Goal: Task Accomplishment & Management: Manage account settings

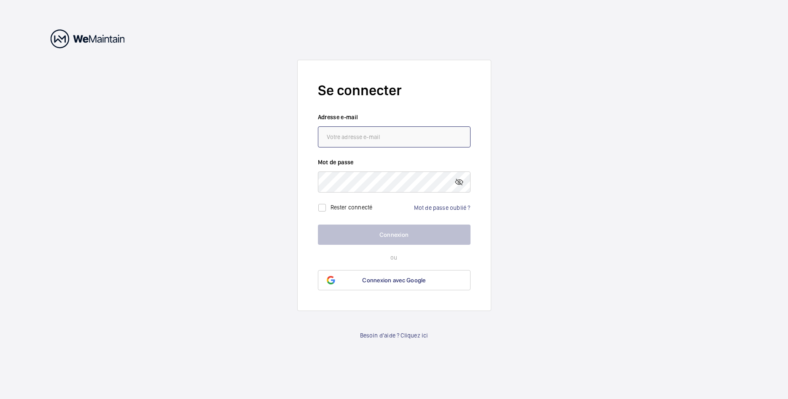
click at [374, 141] on input "email" at bounding box center [394, 136] width 153 height 21
click at [380, 137] on input "nicolas@sticopro;fr" at bounding box center [394, 136] width 153 height 21
type input "[PERSON_NAME][EMAIL_ADDRESS][DOMAIN_NAME]"
click at [454, 205] on link "Mot de passe oublié ?" at bounding box center [442, 207] width 56 height 7
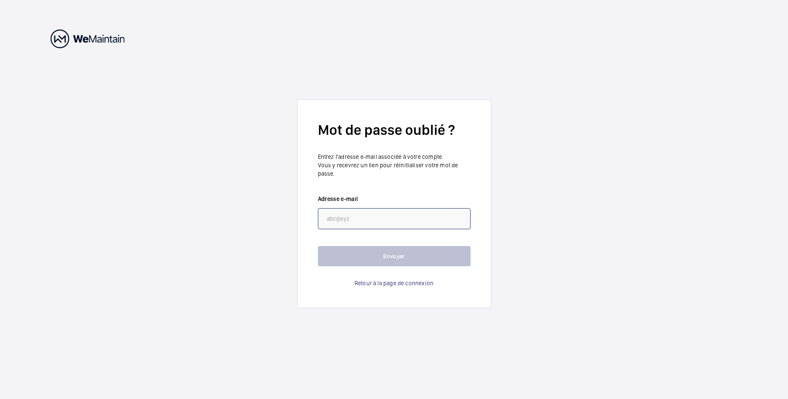
click at [427, 227] on input "email" at bounding box center [394, 218] width 153 height 21
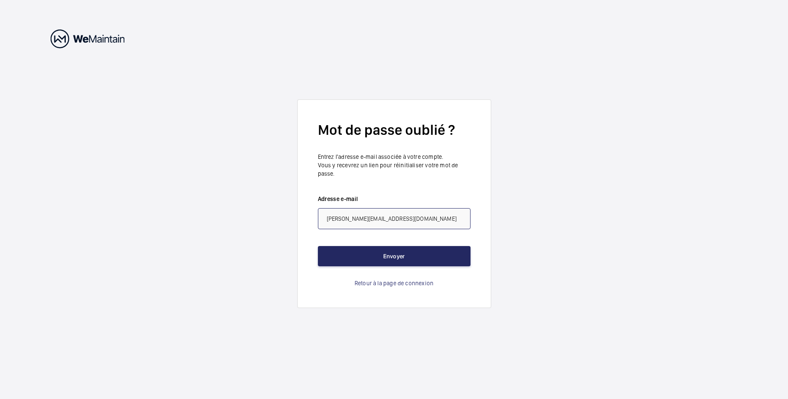
type input "[PERSON_NAME][EMAIL_ADDRESS][DOMAIN_NAME]"
click at [419, 251] on button "Envoyer" at bounding box center [394, 256] width 153 height 20
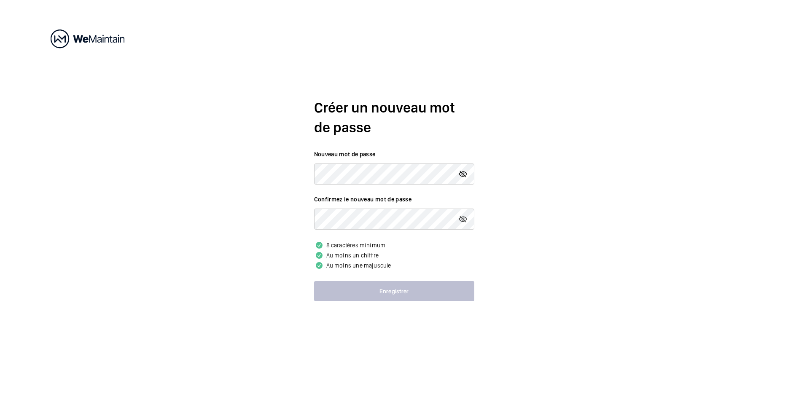
click at [462, 175] on mat-icon at bounding box center [463, 174] width 10 height 10
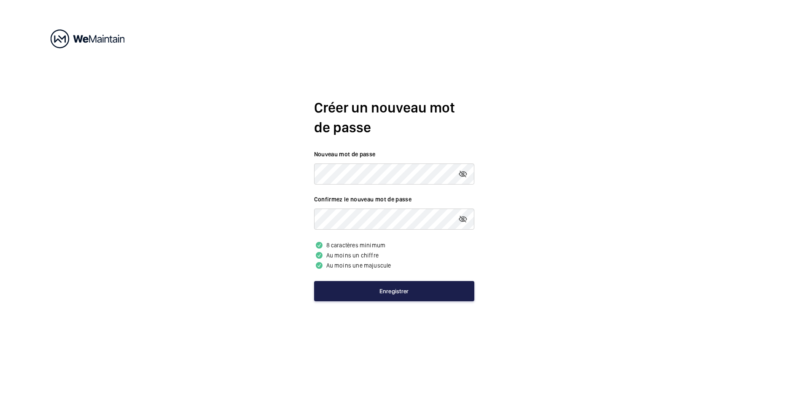
click at [397, 297] on button "Enregistrer" at bounding box center [394, 291] width 160 height 20
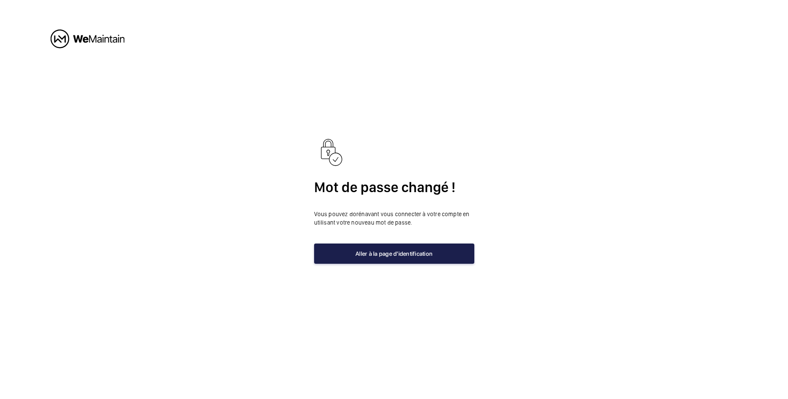
click at [414, 259] on button "Aller à la page d'identification" at bounding box center [394, 254] width 160 height 20
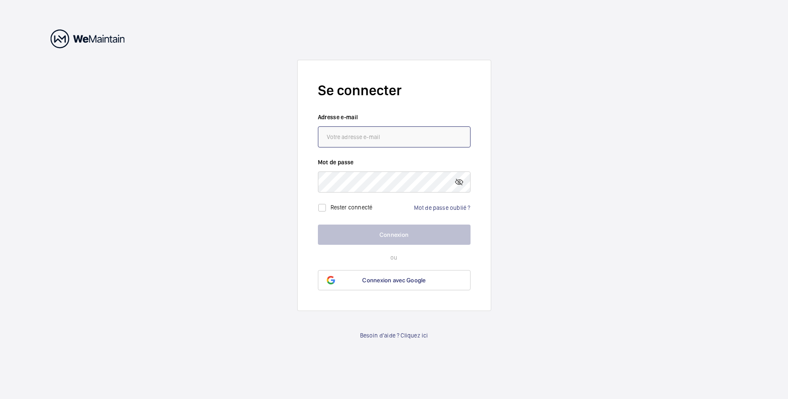
click at [360, 131] on input "email" at bounding box center [394, 136] width 153 height 21
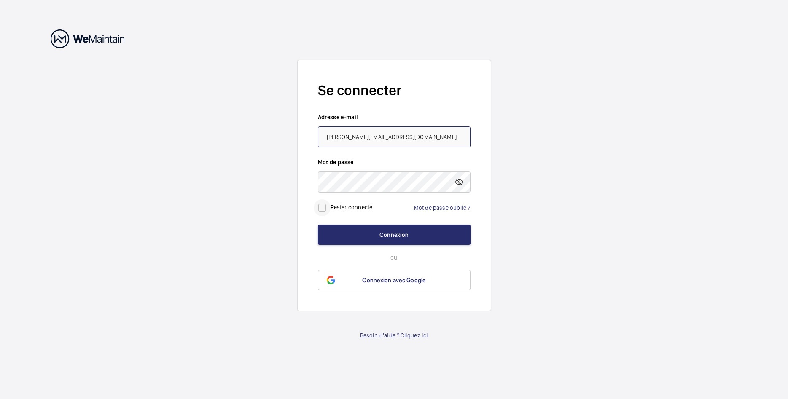
type input "[PERSON_NAME][EMAIL_ADDRESS][DOMAIN_NAME]"
click at [319, 208] on input "checkbox" at bounding box center [322, 207] width 17 height 17
checkbox input "true"
click at [364, 232] on button "Connexion" at bounding box center [394, 235] width 153 height 20
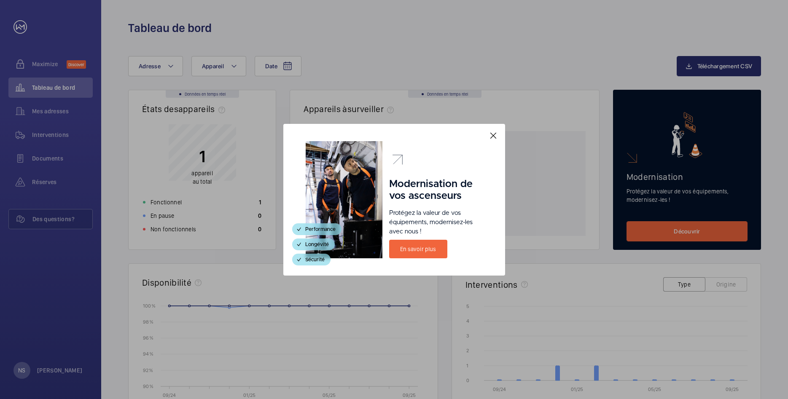
click at [489, 135] on mat-icon at bounding box center [493, 136] width 10 height 10
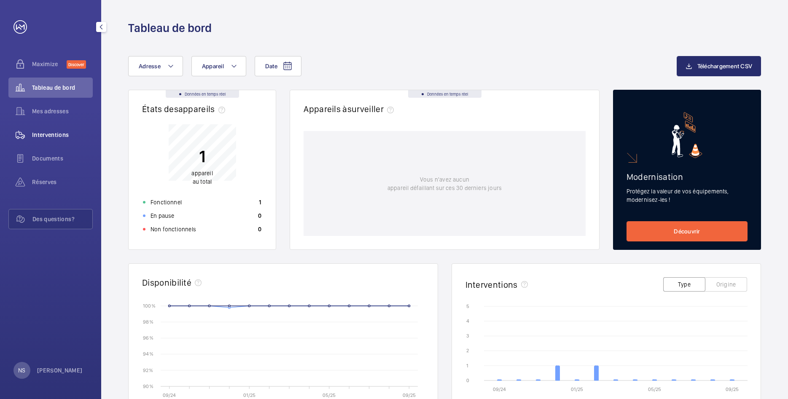
click at [54, 132] on span "Interventions" at bounding box center [62, 135] width 61 height 8
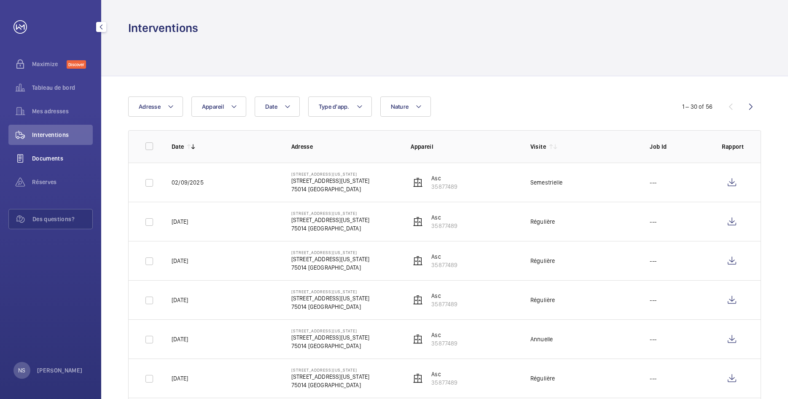
click at [46, 160] on span "Documents" at bounding box center [62, 158] width 61 height 8
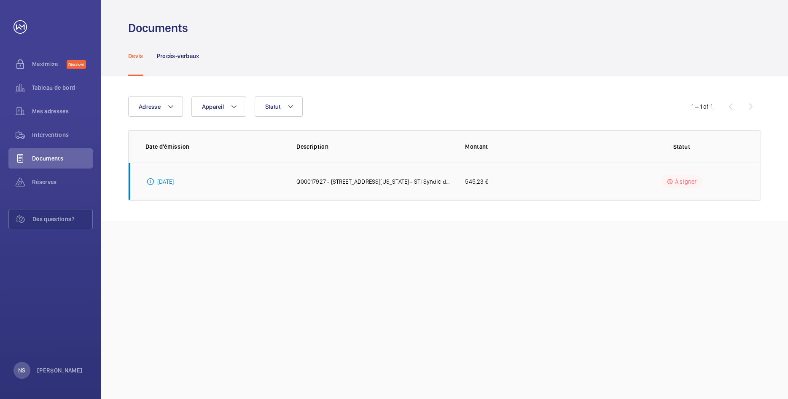
click at [399, 177] on td "Q00017927 - [STREET_ADDRESS][US_STATE] - STI Syndic de copropriété" at bounding box center [367, 182] width 169 height 38
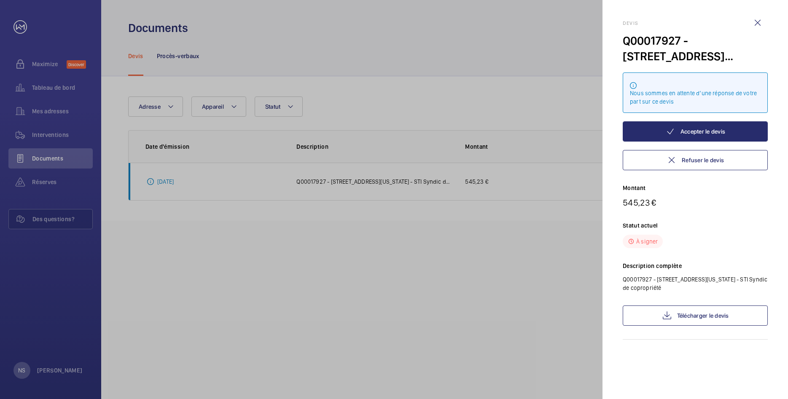
click at [248, 345] on div at bounding box center [394, 199] width 788 height 399
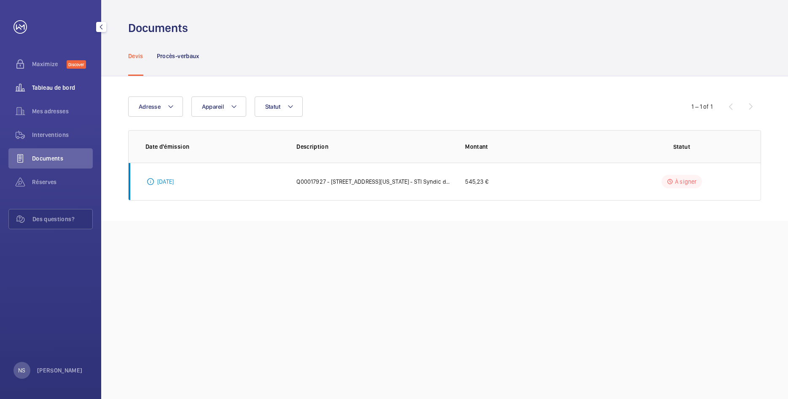
click at [61, 89] on span "Tableau de bord" at bounding box center [62, 87] width 61 height 8
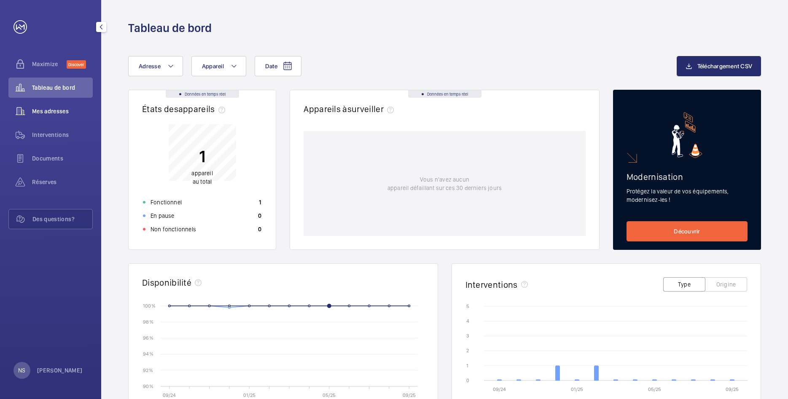
click at [47, 113] on span "Mes adresses" at bounding box center [62, 111] width 61 height 8
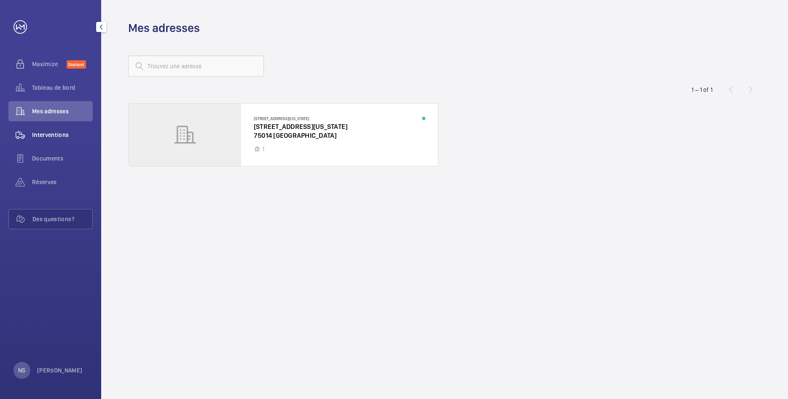
click at [58, 140] on div "Interventions" at bounding box center [50, 135] width 84 height 20
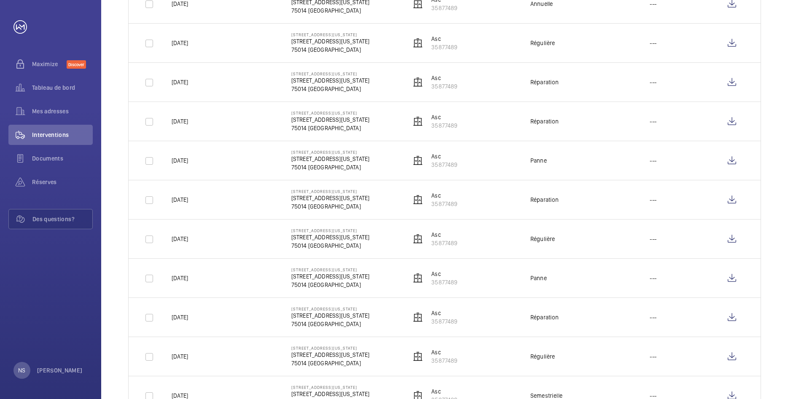
scroll to position [95, 0]
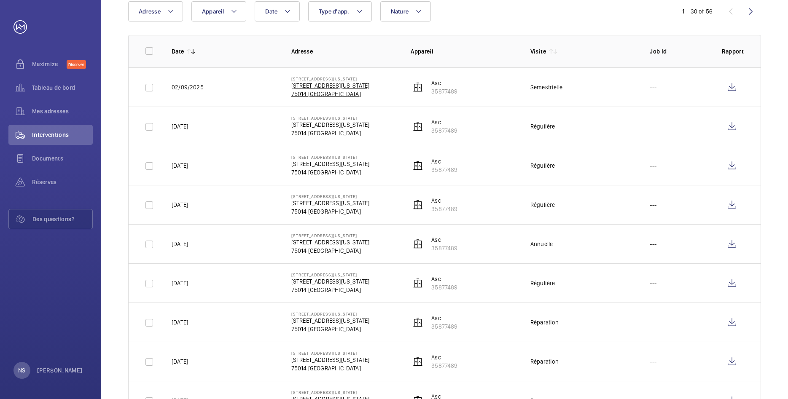
click at [319, 86] on p "[STREET_ADDRESS][US_STATE]" at bounding box center [330, 85] width 78 height 8
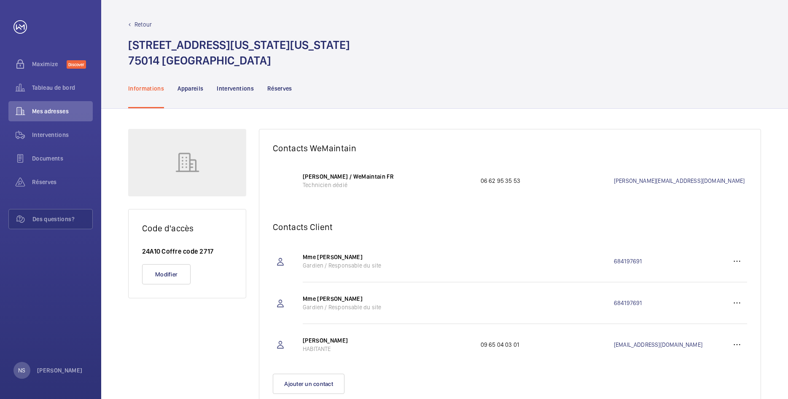
scroll to position [29, 0]
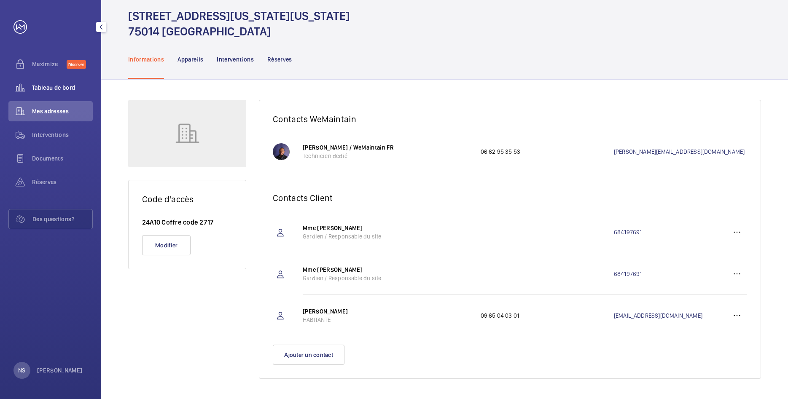
click at [44, 94] on div "Tableau de bord" at bounding box center [50, 88] width 84 height 20
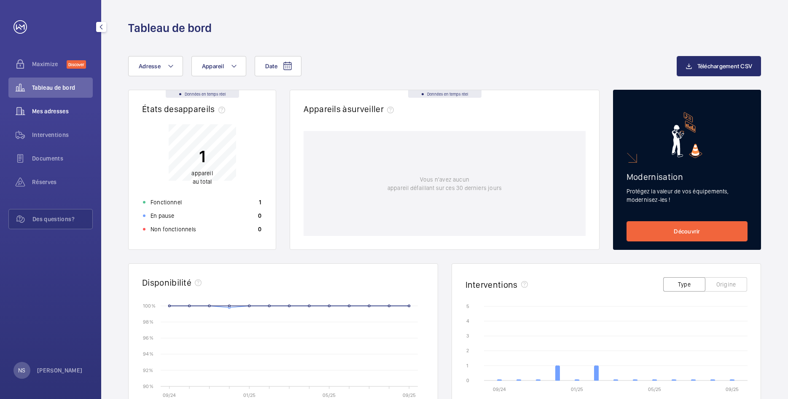
click at [57, 107] on span "Mes adresses" at bounding box center [62, 111] width 61 height 8
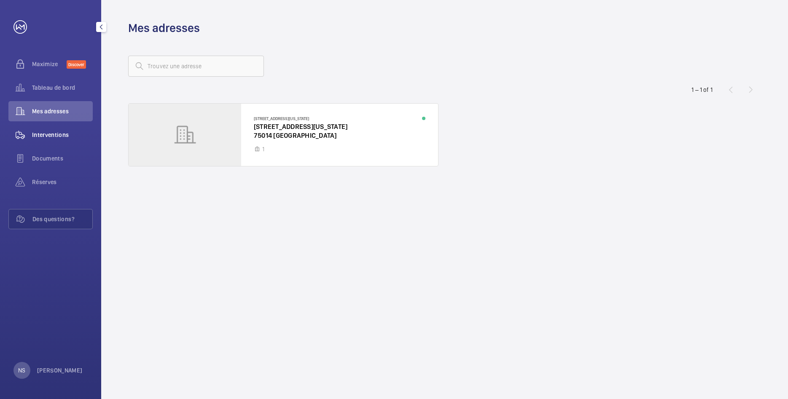
click at [59, 131] on span "Interventions" at bounding box center [62, 135] width 61 height 8
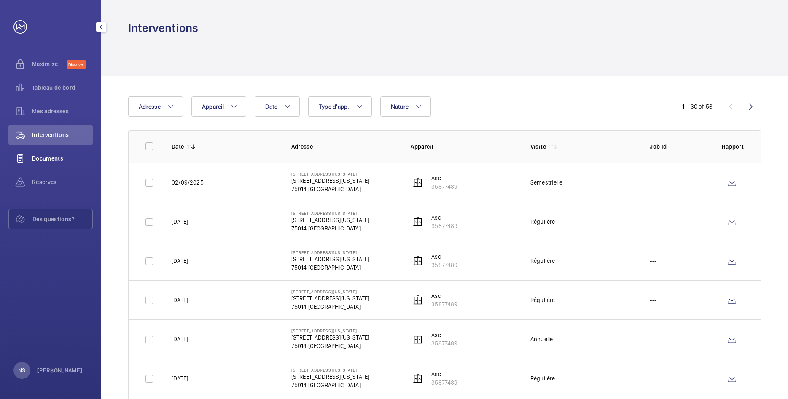
click at [56, 156] on span "Documents" at bounding box center [62, 158] width 61 height 8
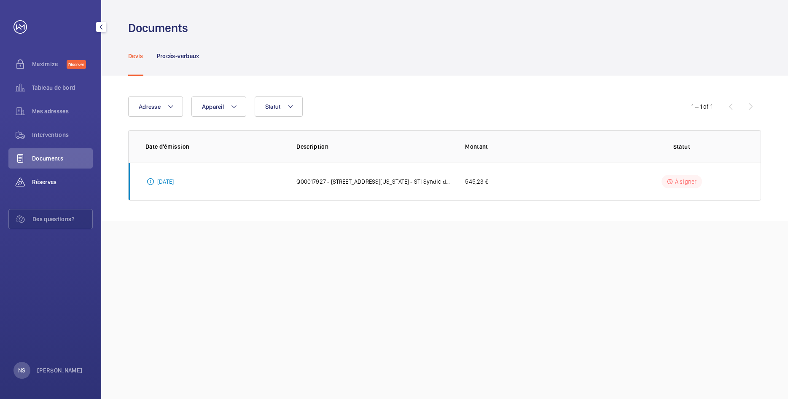
click at [47, 175] on div "Réserves" at bounding box center [50, 182] width 84 height 20
